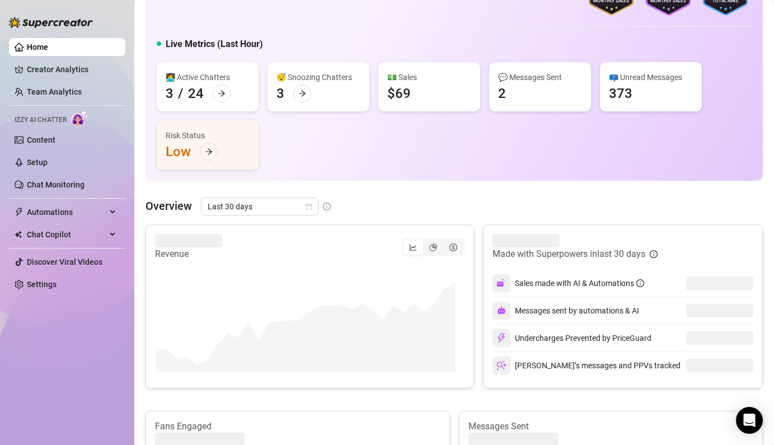
scroll to position [44, 0]
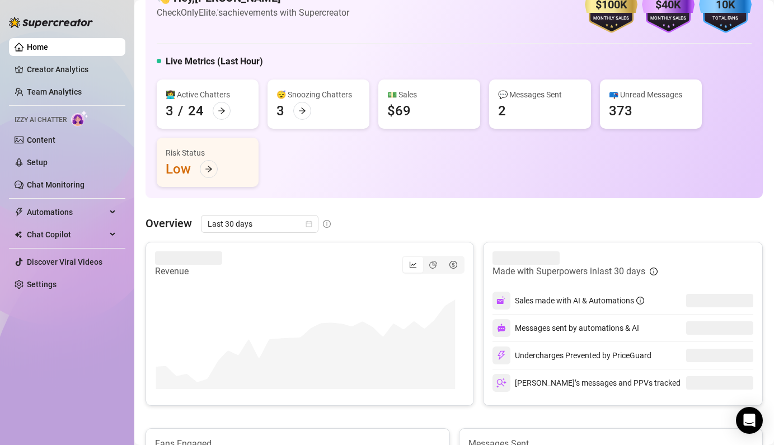
click at [254, 220] on span "Last 30 days" at bounding box center [260, 223] width 104 height 17
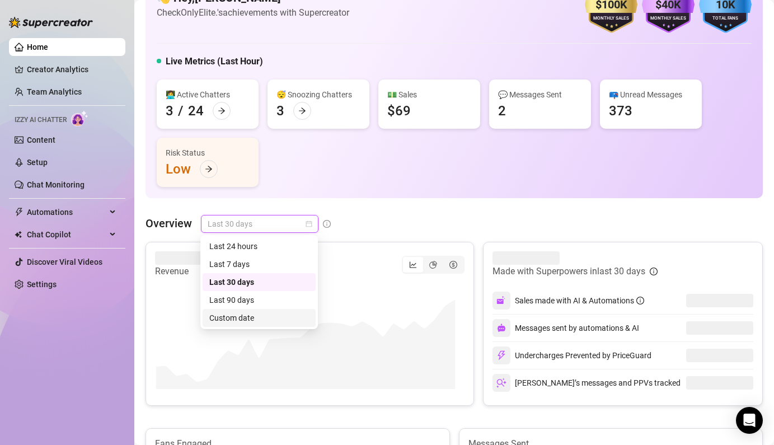
click at [240, 323] on div "Custom date" at bounding box center [259, 318] width 100 height 12
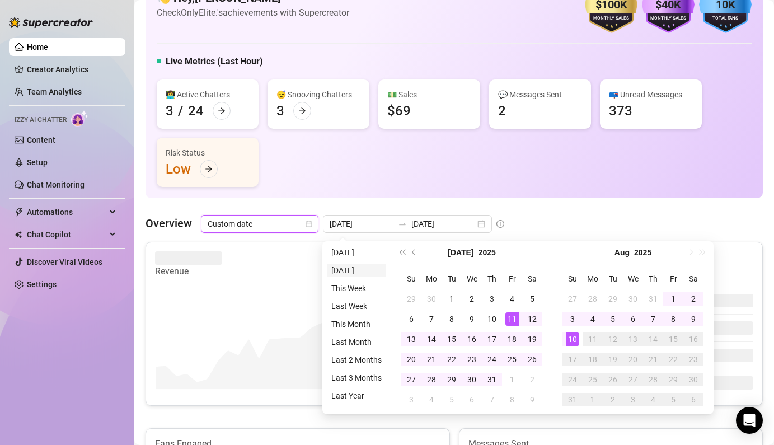
type input "[DATE]"
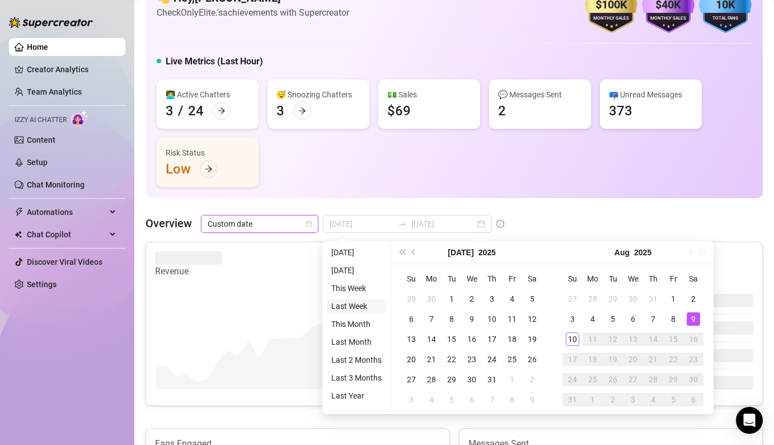
type input "[DATE]"
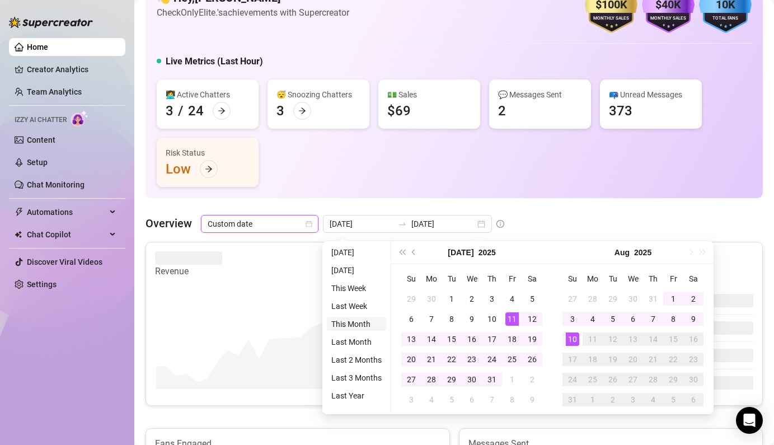
type input "[DATE]"
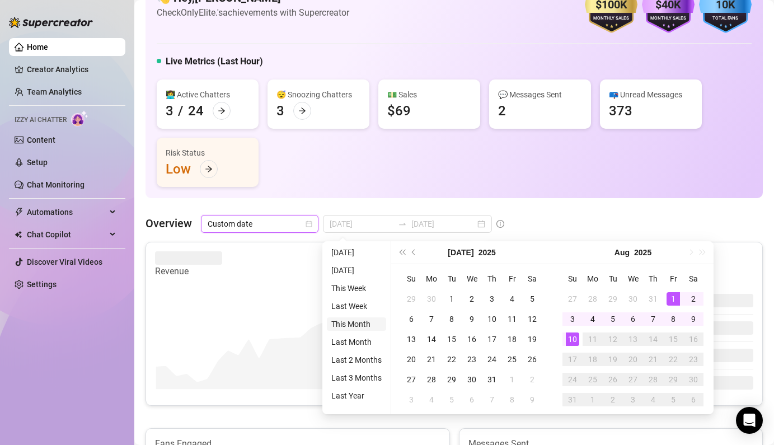
click at [356, 327] on li "This Month" at bounding box center [356, 323] width 59 height 13
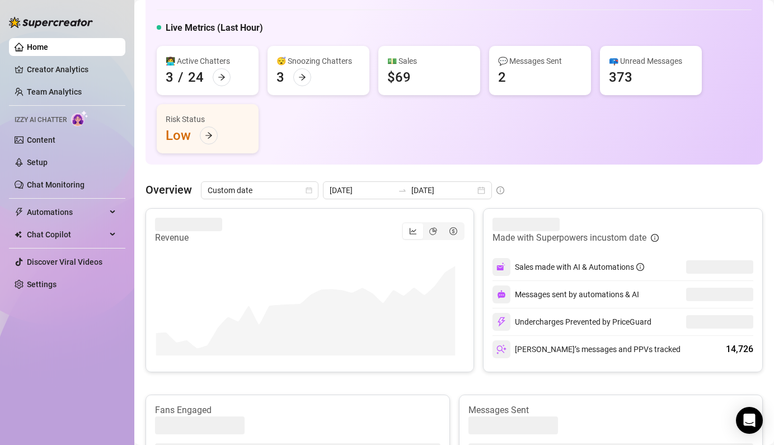
scroll to position [77, 0]
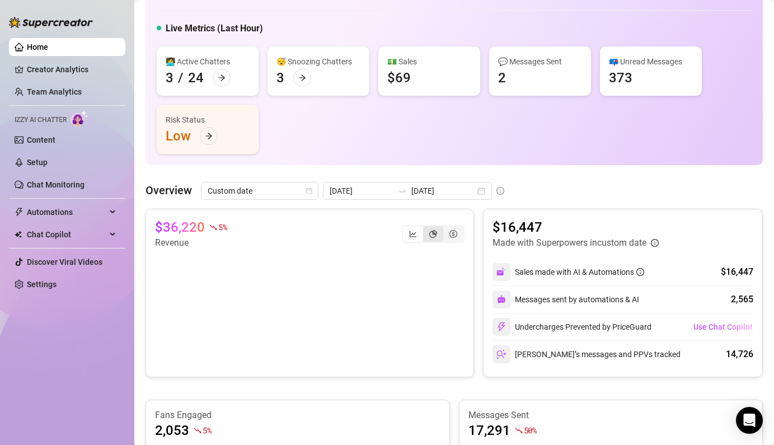
click at [423, 234] on div "segmented control" at bounding box center [433, 234] width 20 height 16
click at [426, 228] on input "segmented control" at bounding box center [426, 228] width 0 height 0
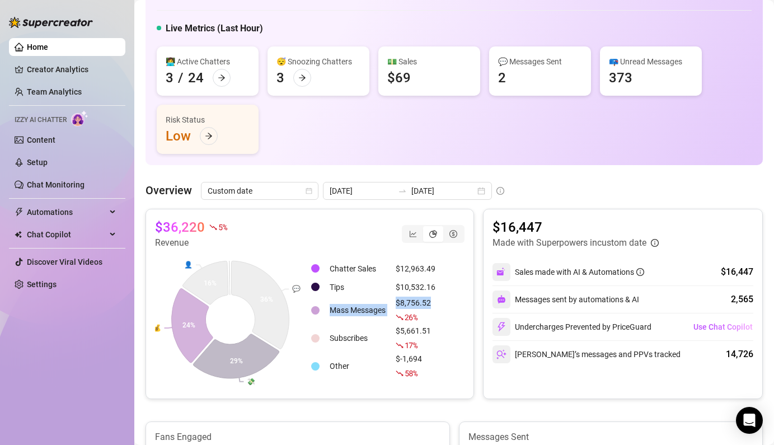
drag, startPoint x: 437, startPoint y: 308, endPoint x: 378, endPoint y: 299, distance: 59.0
click at [378, 299] on table "Chatter Sales $12,963.49 Tips $10,532.16 Mass Messages $8,756.52 26 % Subscribe…" at bounding box center [375, 320] width 131 height 122
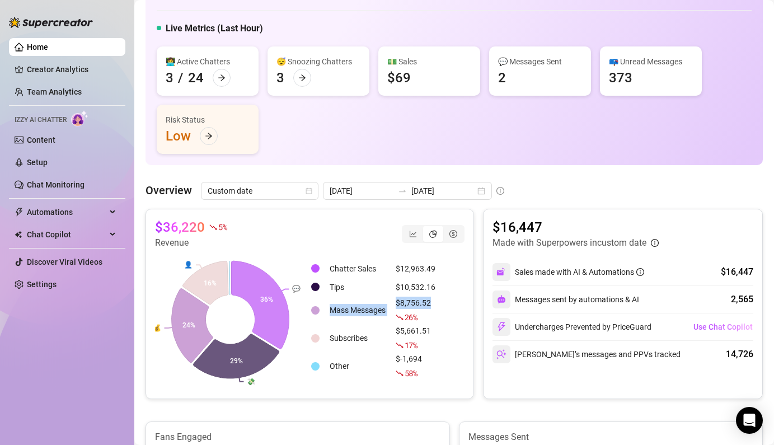
click at [462, 302] on div "$36,220 5 % Revenue 💬 💸 💰 👤 36% 29% 24% 16% Chatter Sales $12,963.49 Tips $10,5…" at bounding box center [310, 304] width 329 height 190
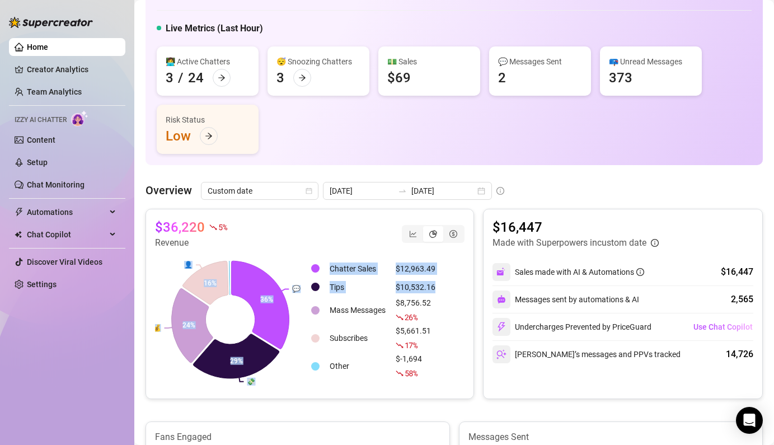
drag, startPoint x: 439, startPoint y: 289, endPoint x: 322, endPoint y: 227, distance: 132.2
click at [322, 227] on div "$36,220 5 % Revenue 💬 💸 💰 👤 36% 29% 24% 16% Chatter Sales $12,963.49 Tips $10,5…" at bounding box center [310, 304] width 329 height 190
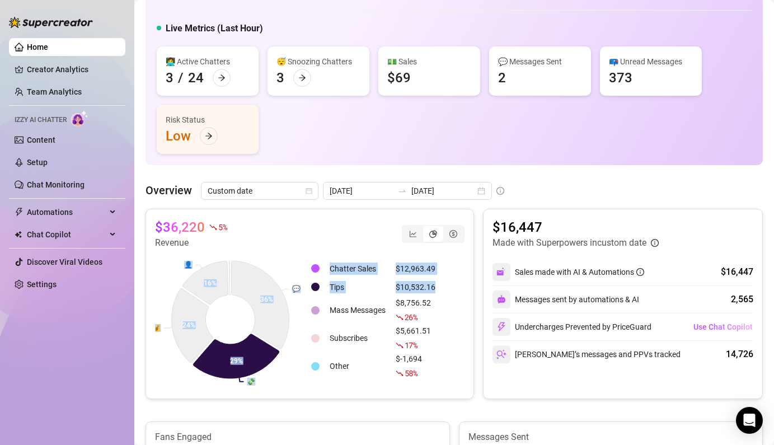
click at [429, 279] on td "$10,532.16" at bounding box center [415, 286] width 49 height 17
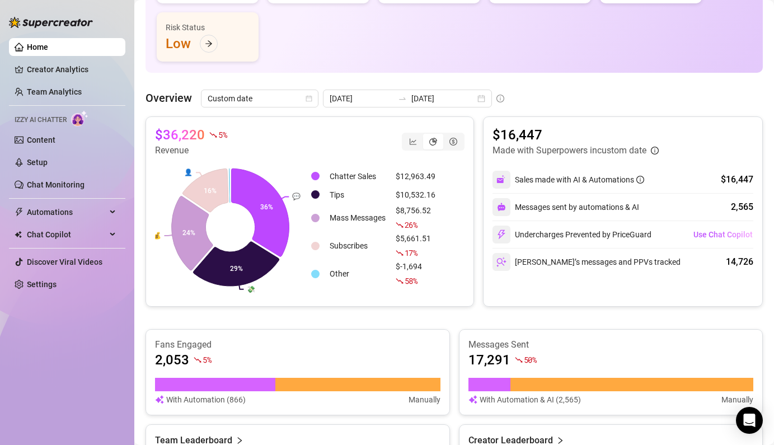
scroll to position [170, 0]
